Goal: Task Accomplishment & Management: Manage account settings

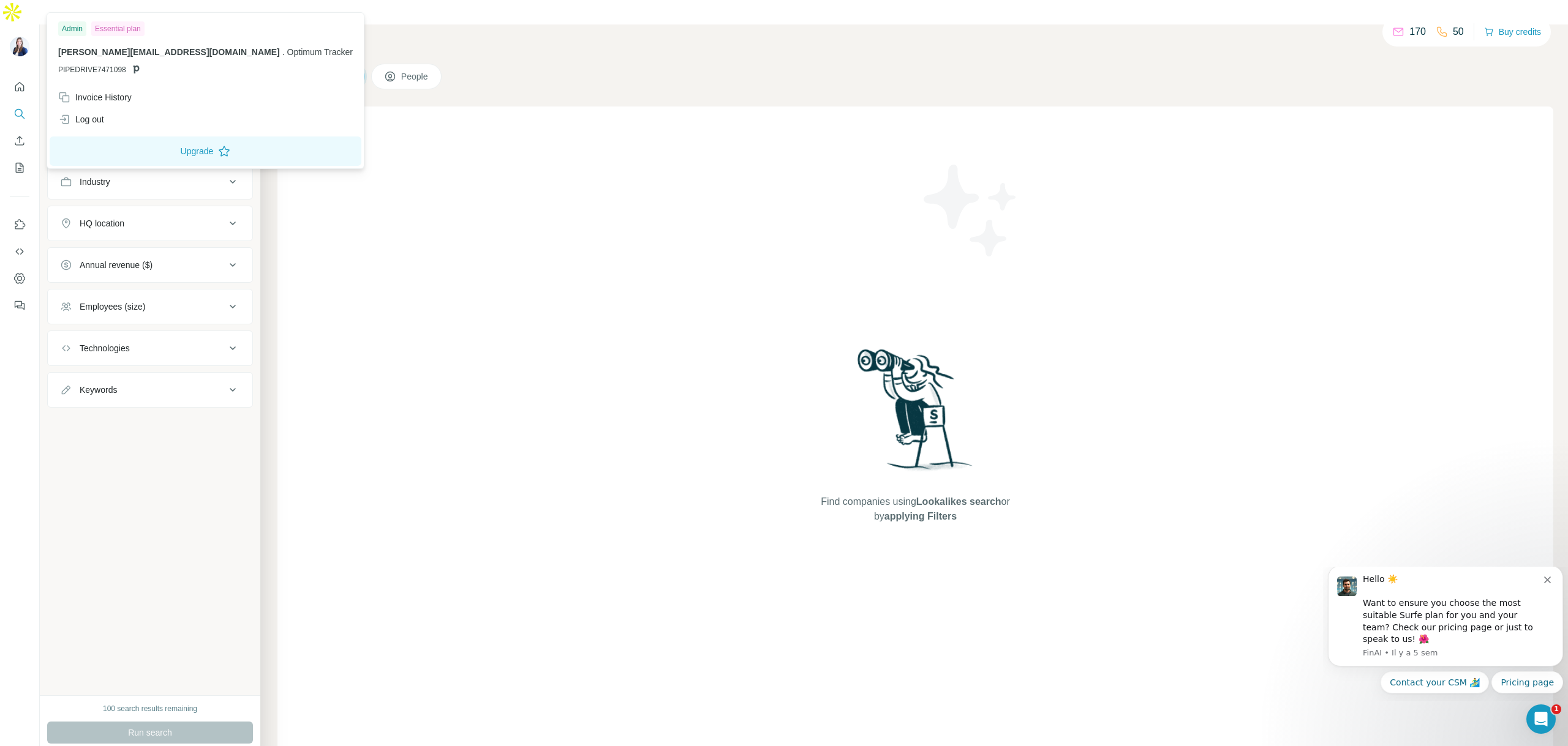
click at [14, 37] on img at bounding box center [19, 46] width 19 height 19
click at [142, 95] on div "Invoice History" at bounding box center [205, 97] width 309 height 22
click at [133, 104] on div "Invoice History" at bounding box center [205, 97] width 309 height 22
click at [109, 93] on div "Invoice History" at bounding box center [94, 97] width 73 height 12
click at [62, 98] on icon at bounding box center [64, 97] width 12 height 12
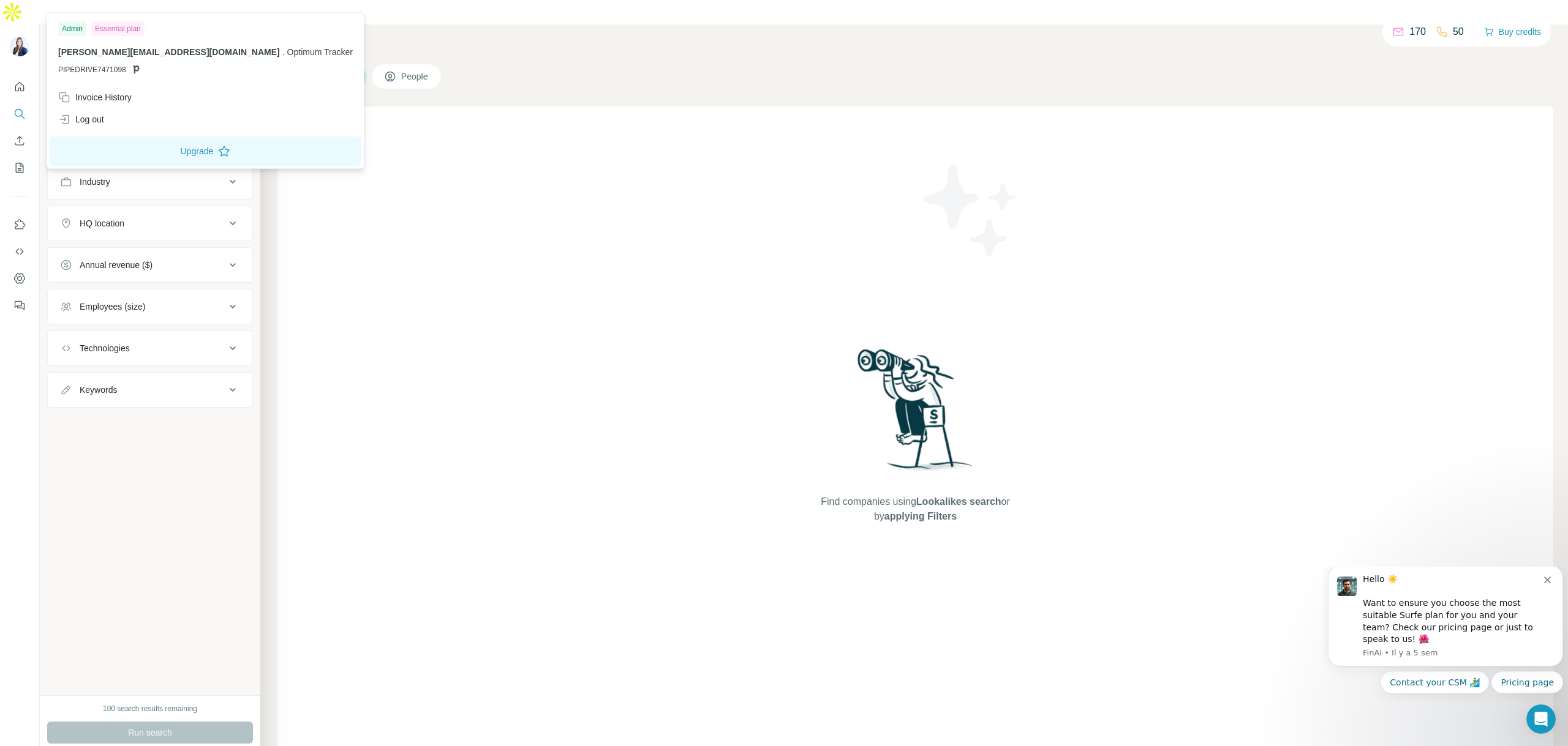
click at [82, 99] on div "Invoice History" at bounding box center [94, 97] width 73 height 12
click at [57, 96] on div "Invoice History" at bounding box center [205, 97] width 309 height 22
click at [75, 95] on div "Invoice History" at bounding box center [94, 97] width 73 height 12
click at [144, 92] on div "Invoice History" at bounding box center [205, 97] width 309 height 22
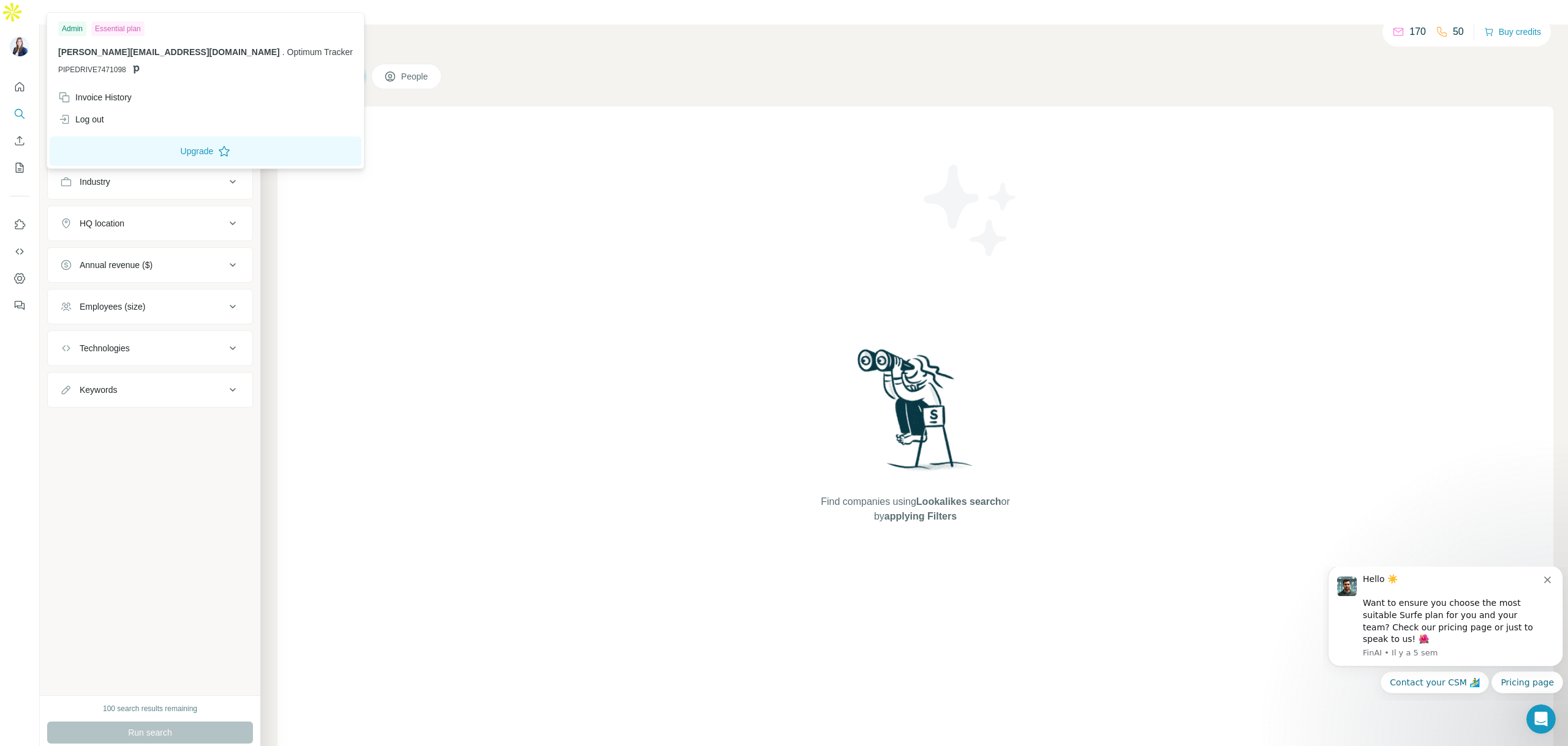
click at [144, 92] on div "Invoice History" at bounding box center [205, 97] width 309 height 22
click at [90, 50] on span "[PERSON_NAME][EMAIL_ADDRESS][DOMAIN_NAME]" at bounding box center [168, 52] width 221 height 10
click at [18, 37] on img at bounding box center [19, 46] width 19 height 19
click at [23, 37] on img at bounding box center [19, 46] width 19 height 19
click at [529, 64] on div "Companies People" at bounding box center [915, 77] width 1276 height 26
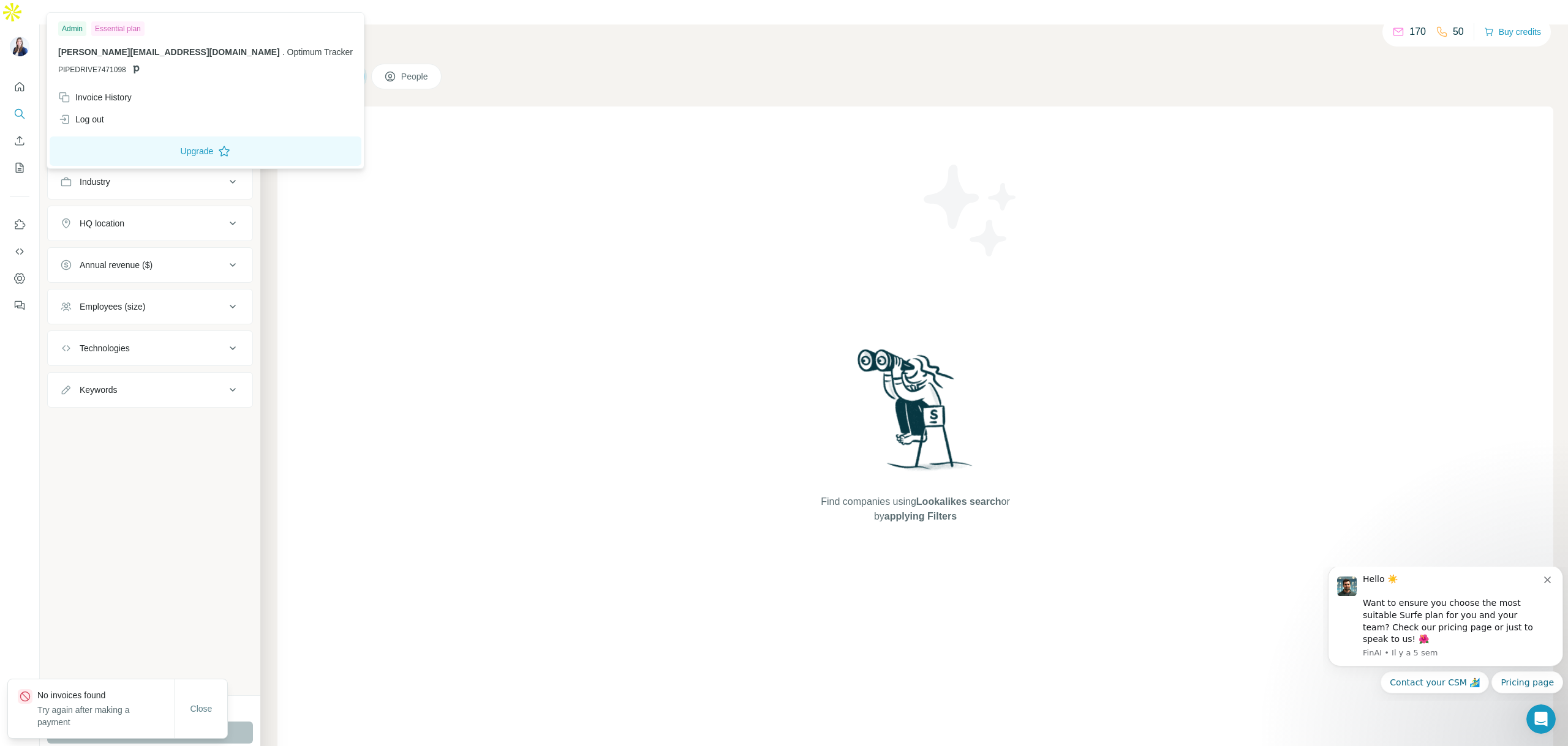
click at [22, 37] on img at bounding box center [19, 46] width 19 height 19
click at [109, 101] on div "Invoice History" at bounding box center [94, 97] width 73 height 12
click at [107, 101] on div "Invoice History" at bounding box center [94, 97] width 73 height 12
click at [290, 211] on div "Find companies using Lookalikes search or by applying Filters" at bounding box center [915, 435] width 1276 height 657
click at [19, 37] on img at bounding box center [19, 46] width 19 height 19
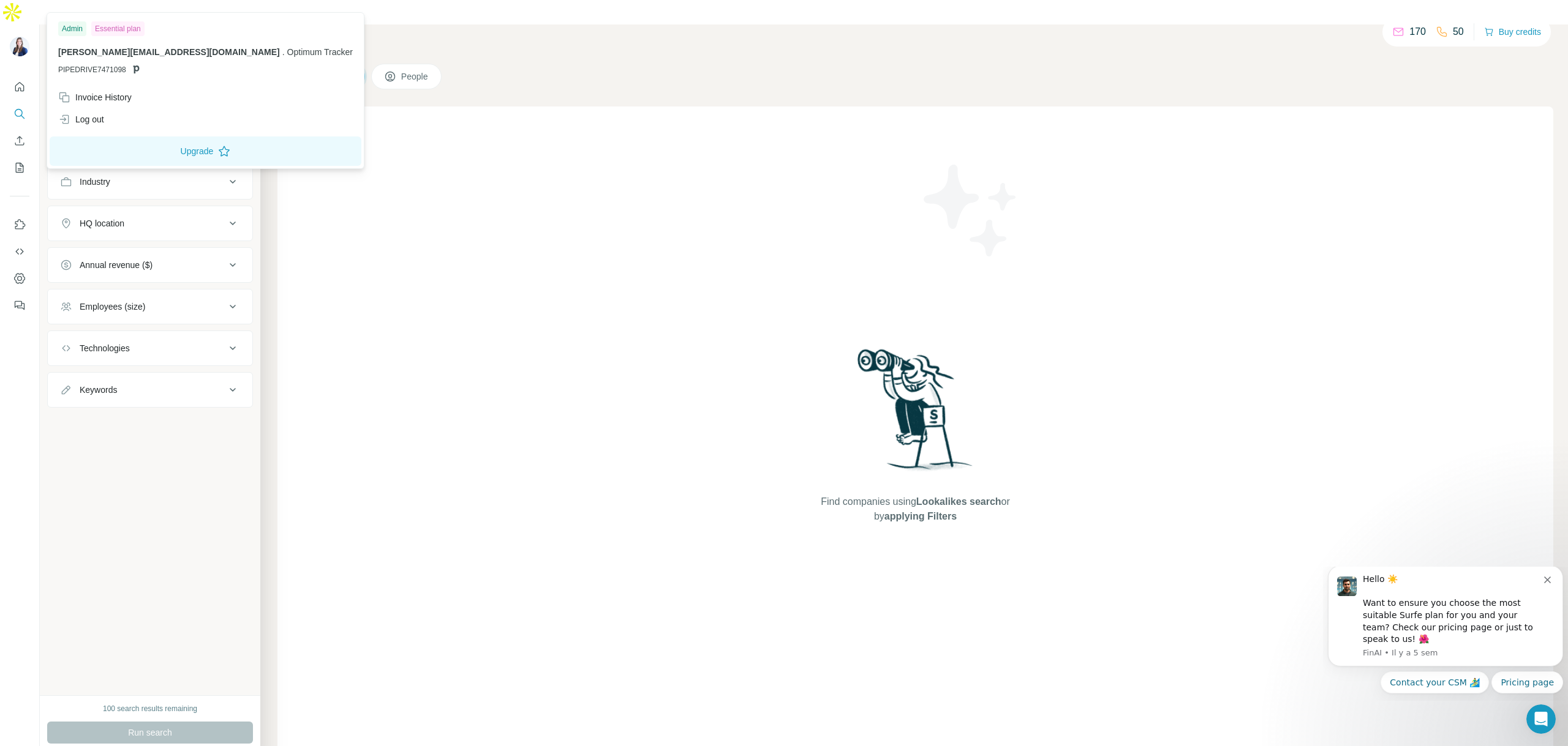
click at [128, 100] on div "Invoice History" at bounding box center [94, 97] width 73 height 12
click at [117, 97] on div "Invoice History" at bounding box center [94, 97] width 73 height 12
